Goal: Register for event/course

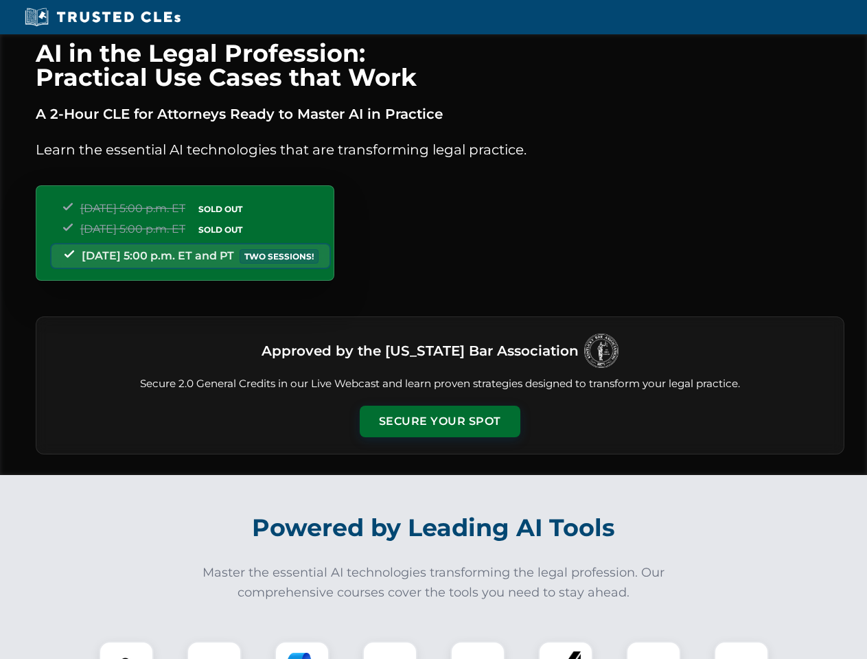
click at [439, 421] on button "Secure Your Spot" at bounding box center [440, 422] width 161 height 32
click at [126, 650] on img at bounding box center [126, 669] width 40 height 40
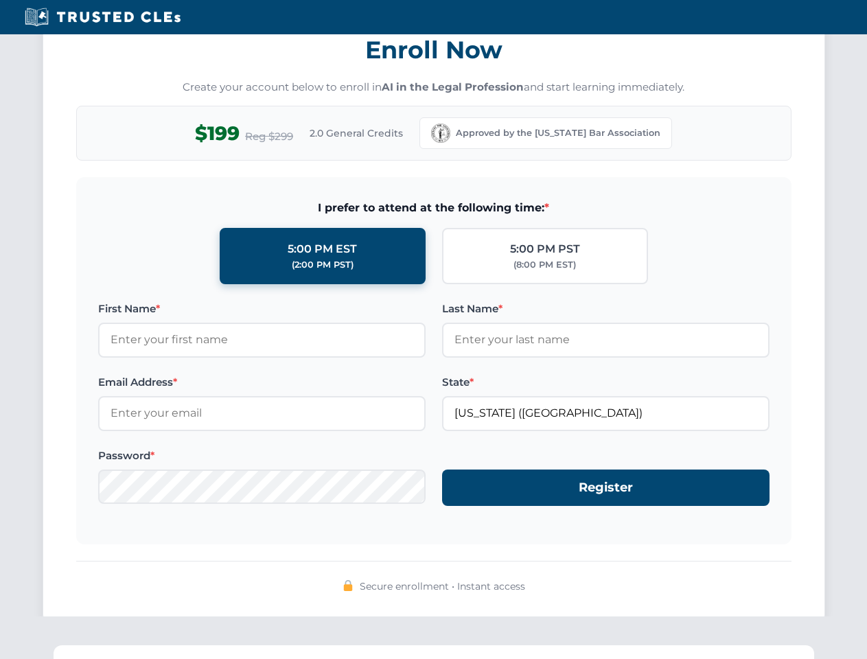
scroll to position [1347, 0]
